Goal: Task Accomplishment & Management: Use online tool/utility

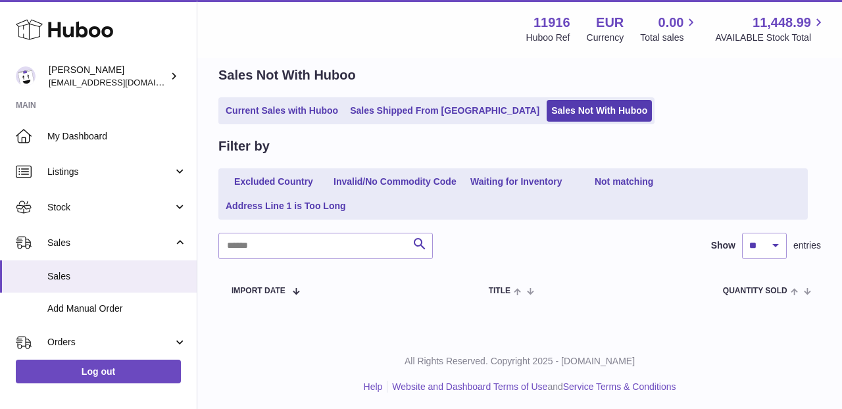
scroll to position [53, 0]
click at [547, 110] on link "Sales Not With Huboo" at bounding box center [599, 111] width 105 height 22
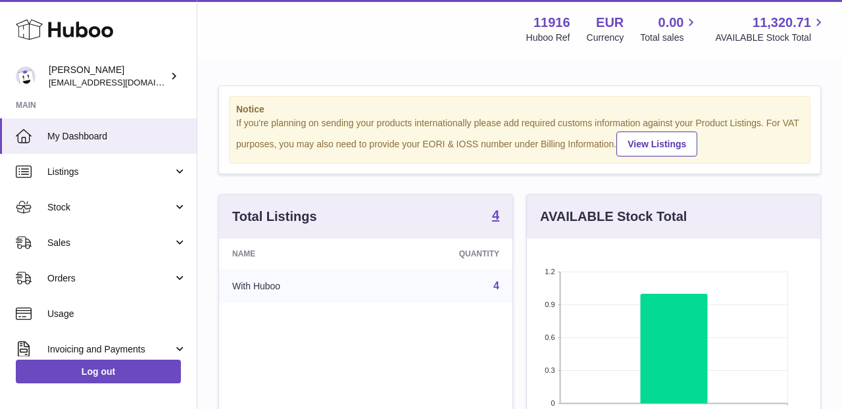
scroll to position [205, 293]
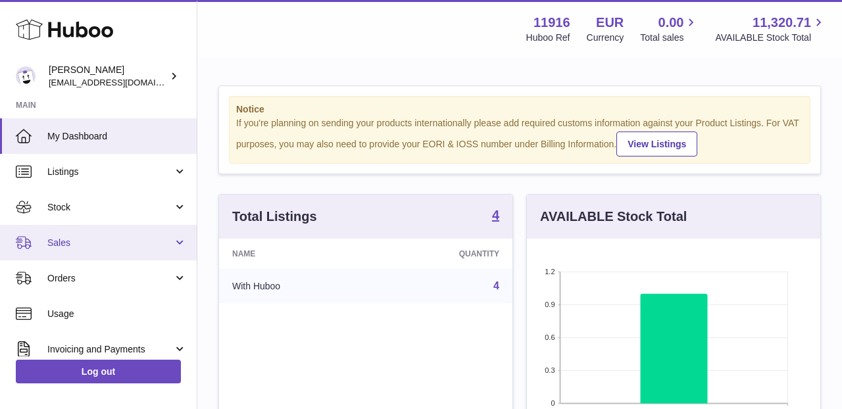
click at [104, 245] on span "Sales" at bounding box center [110, 243] width 126 height 13
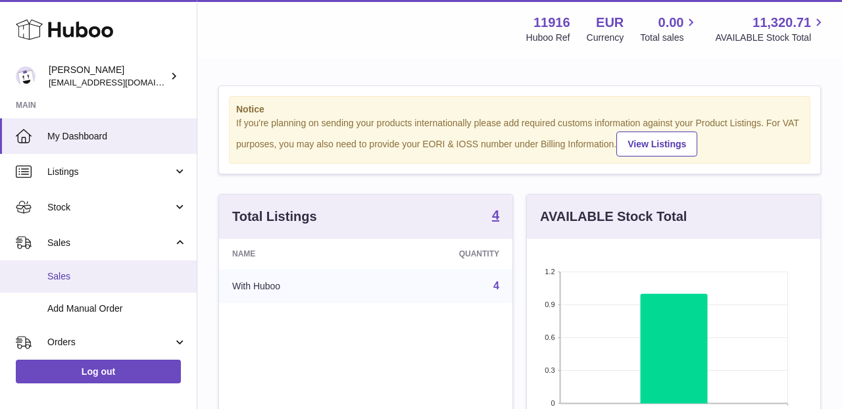
click at [98, 278] on span "Sales" at bounding box center [116, 276] width 139 height 13
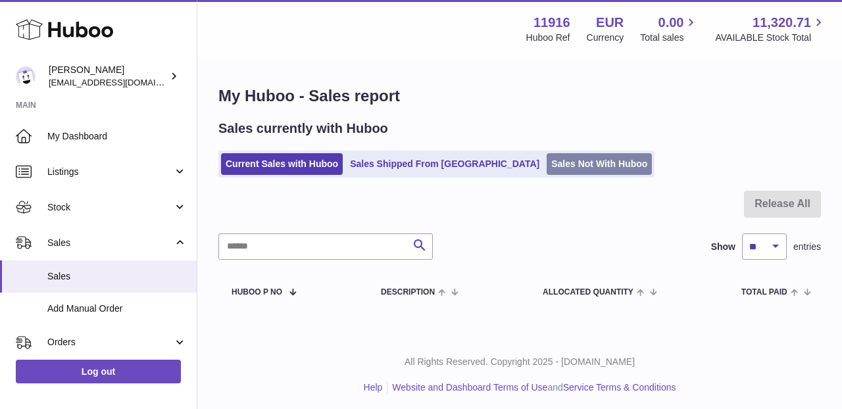
click at [547, 169] on link "Sales Not With Huboo" at bounding box center [599, 164] width 105 height 22
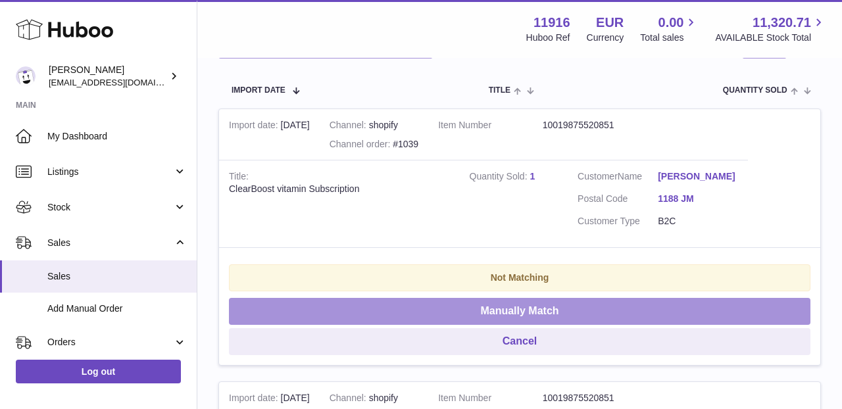
scroll to position [255, 0]
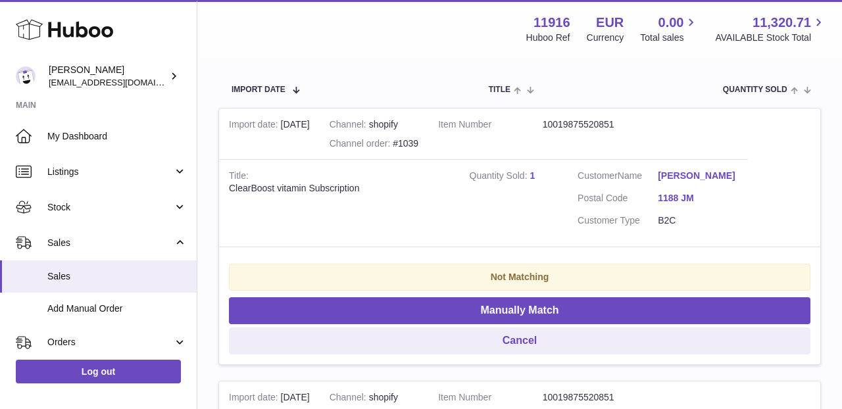
click at [533, 170] on link "1" at bounding box center [532, 175] width 5 height 11
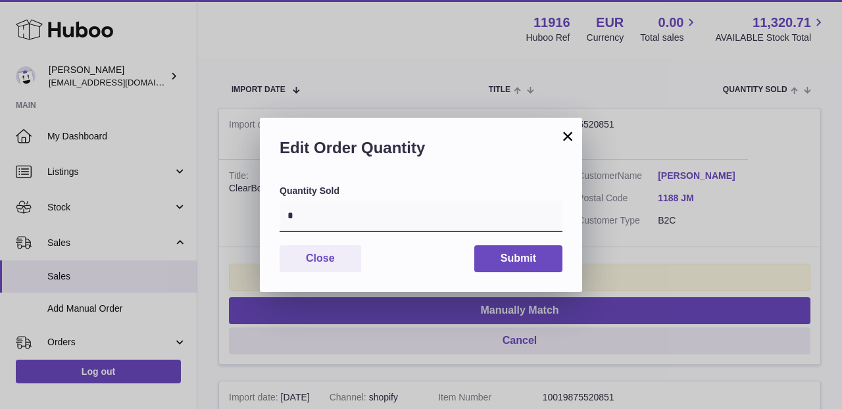
click at [304, 202] on input "*" at bounding box center [421, 217] width 283 height 32
type input "*"
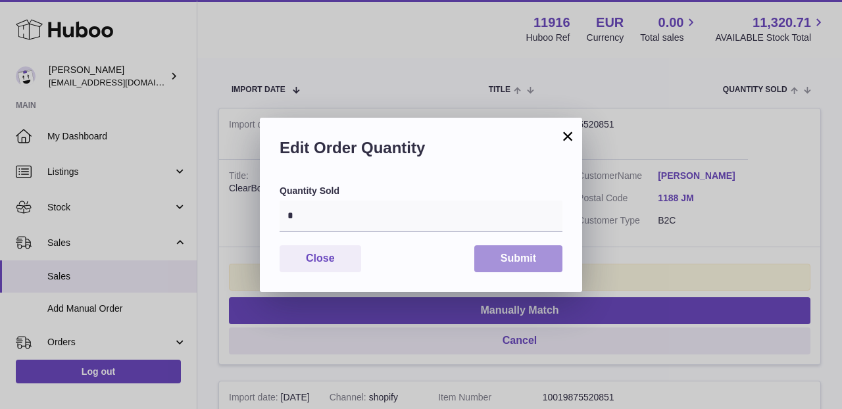
click at [515, 268] on button "Submit" at bounding box center [518, 258] width 88 height 27
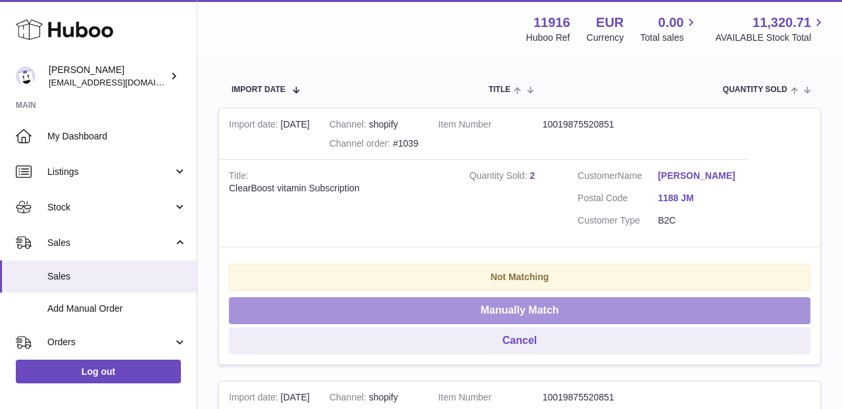
click at [525, 303] on button "Manually Match" at bounding box center [520, 310] width 582 height 27
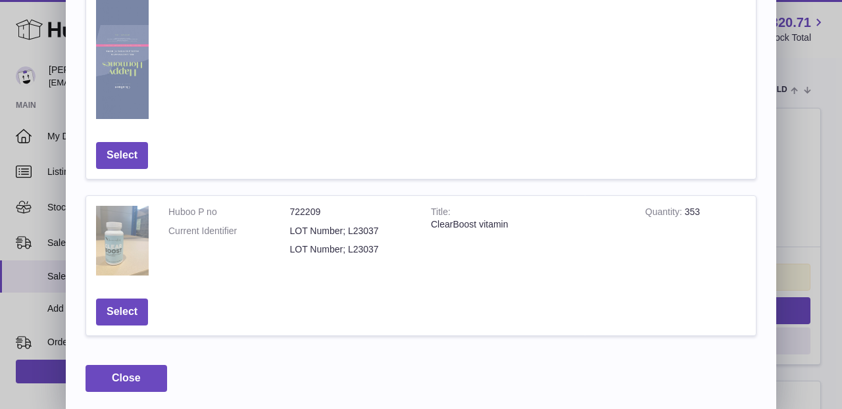
scroll to position [811, 0]
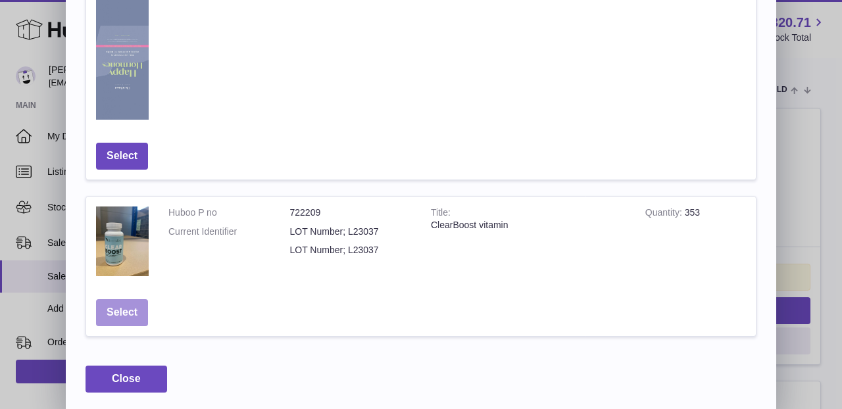
click at [122, 310] on button "Select" at bounding box center [122, 312] width 52 height 27
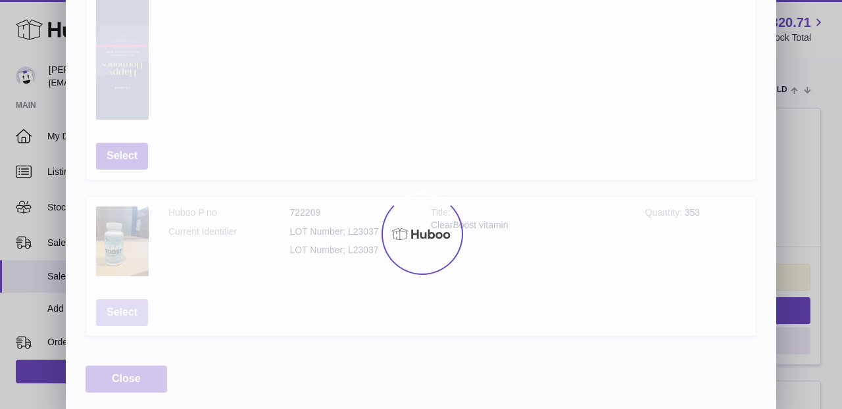
scroll to position [0, 0]
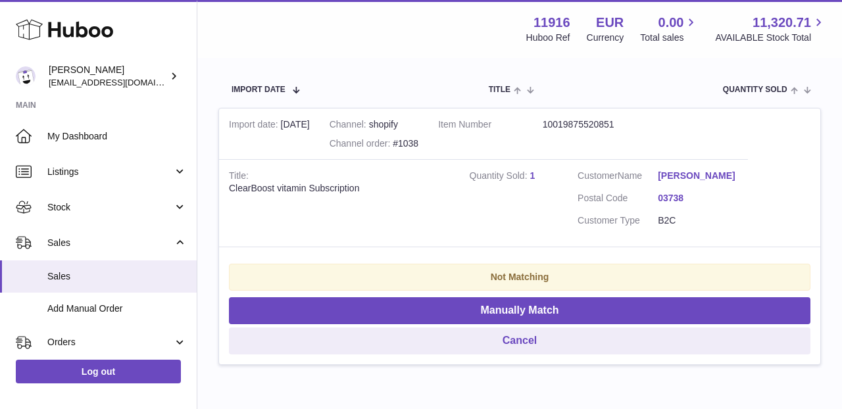
click at [534, 172] on link "1" at bounding box center [532, 175] width 5 height 11
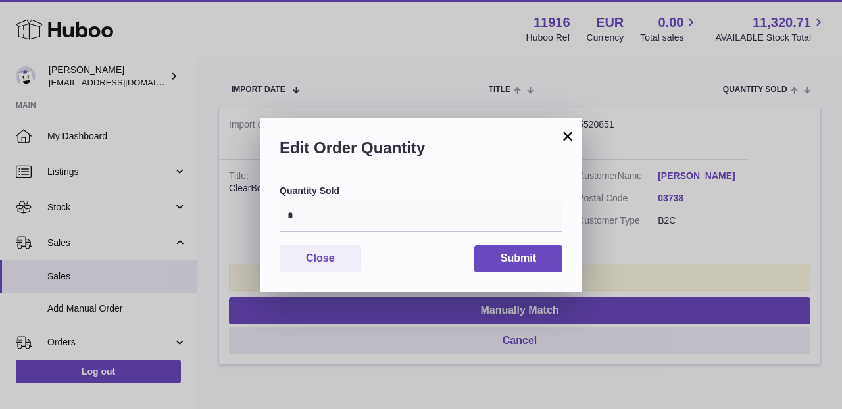
click at [455, 197] on div "Quantity Sold *" at bounding box center [421, 208] width 283 height 47
click at [449, 205] on input "*" at bounding box center [421, 217] width 283 height 32
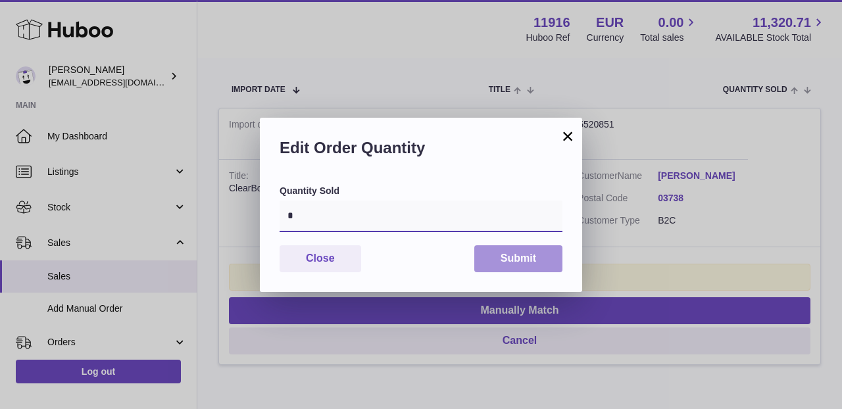
type input "*"
click at [526, 259] on button "Submit" at bounding box center [518, 258] width 88 height 27
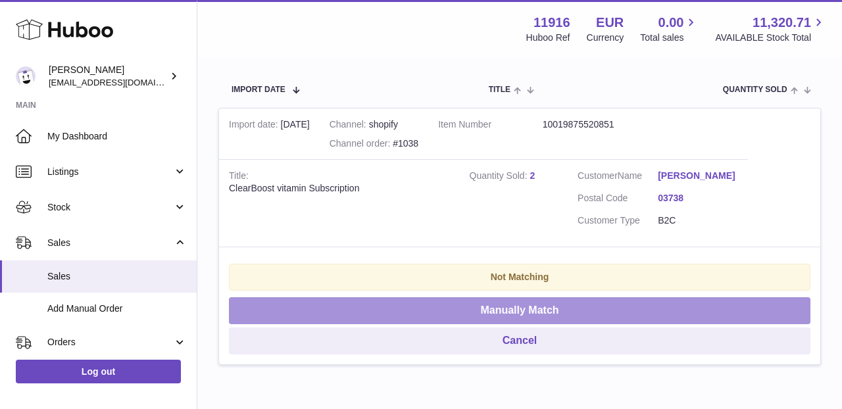
click at [512, 307] on button "Manually Match" at bounding box center [520, 310] width 582 height 27
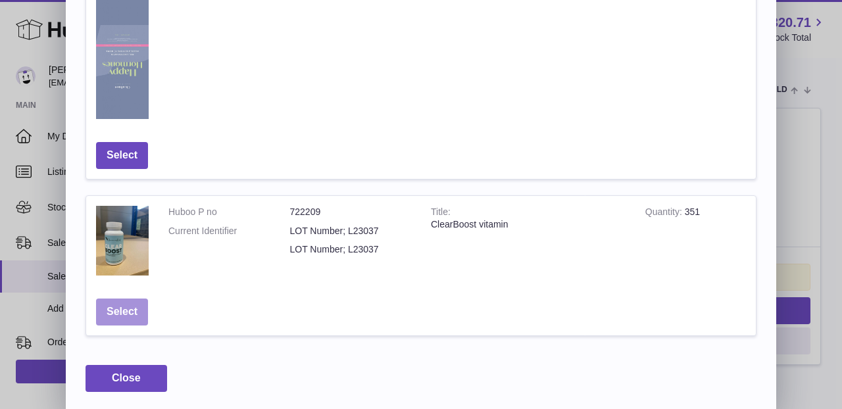
scroll to position [811, 0]
click at [107, 308] on button "Select" at bounding box center [122, 312] width 52 height 27
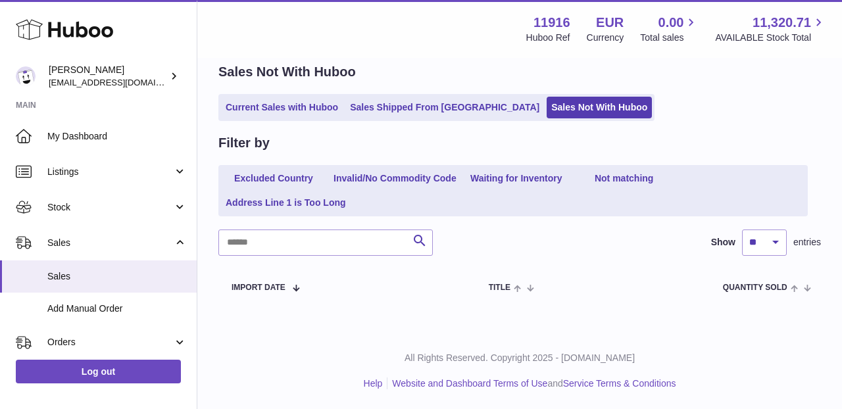
scroll to position [53, 0]
